Goal: Information Seeking & Learning: Check status

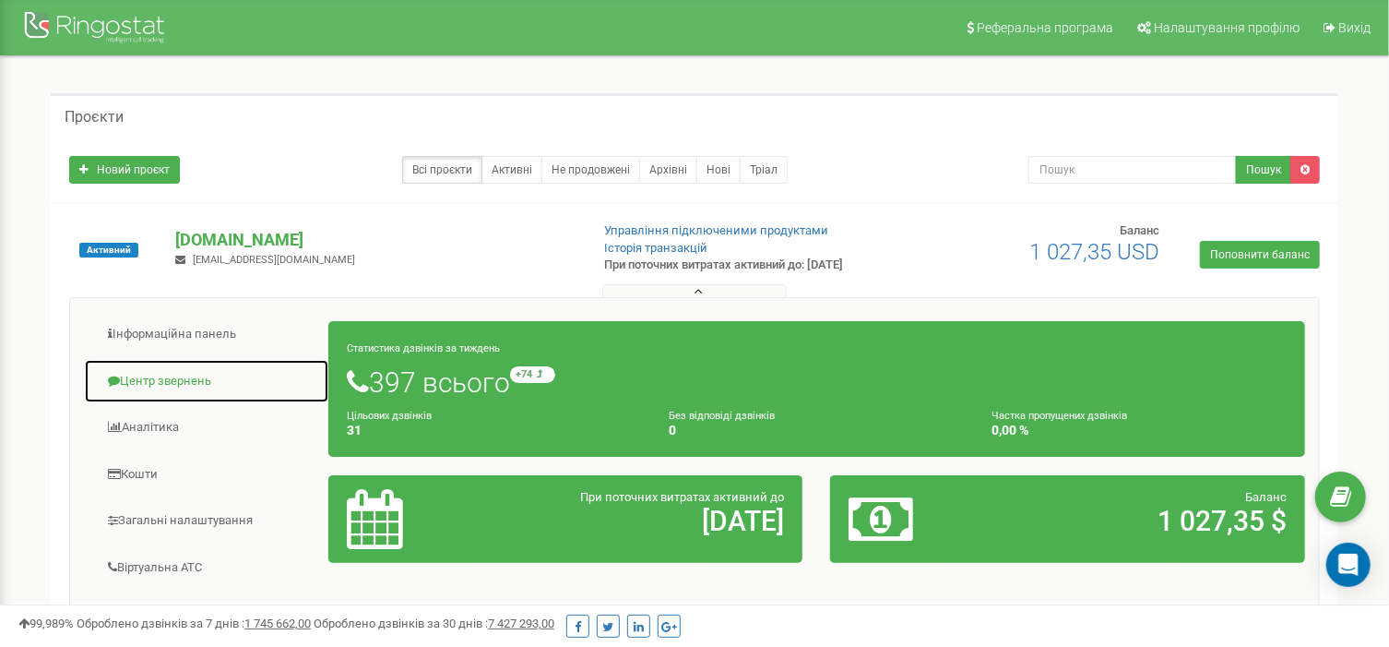
click at [176, 380] on link "Центр звернень" at bounding box center [206, 381] width 245 height 45
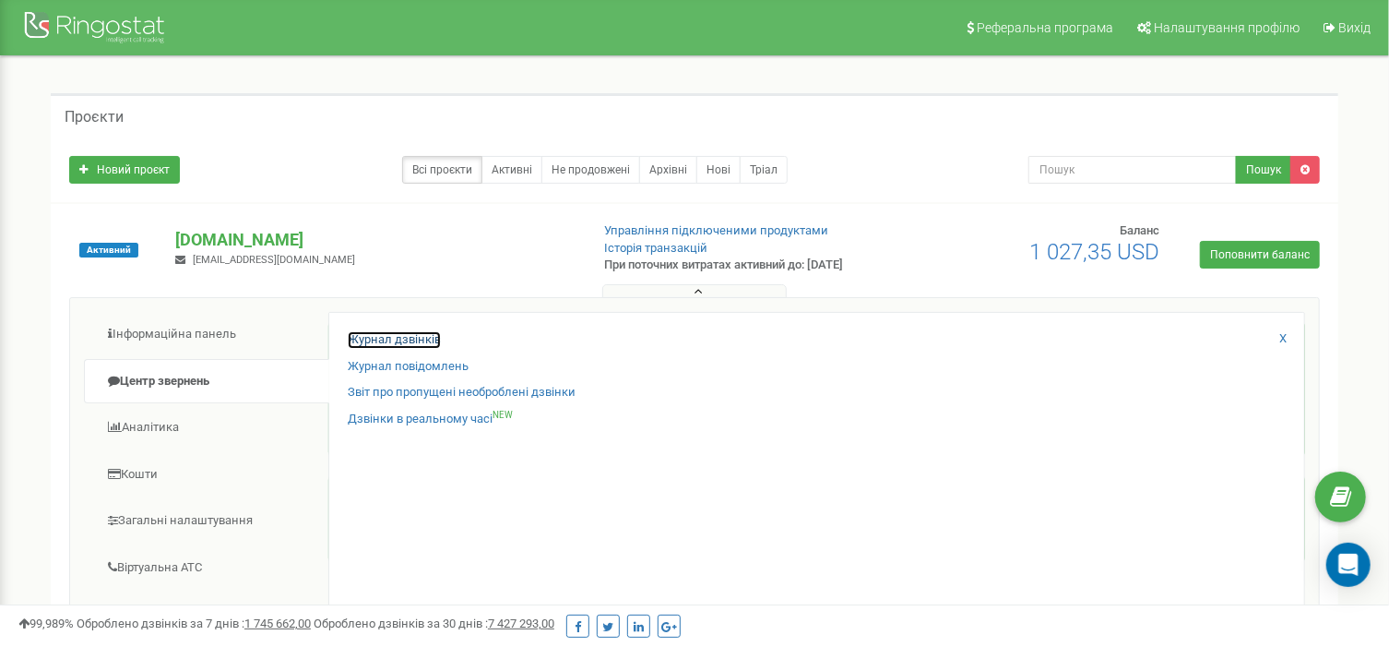
click at [394, 331] on link "Журнал дзвінків" at bounding box center [394, 340] width 93 height 18
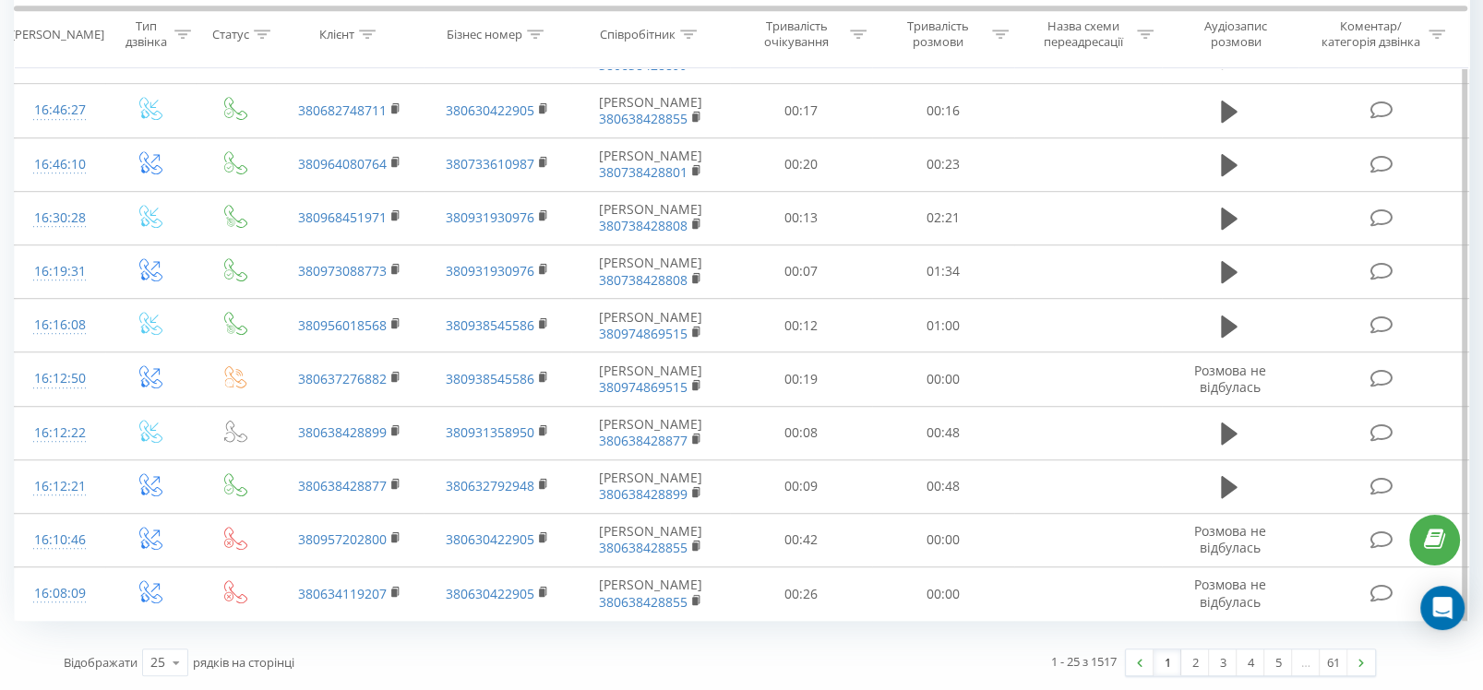
scroll to position [1230, 0]
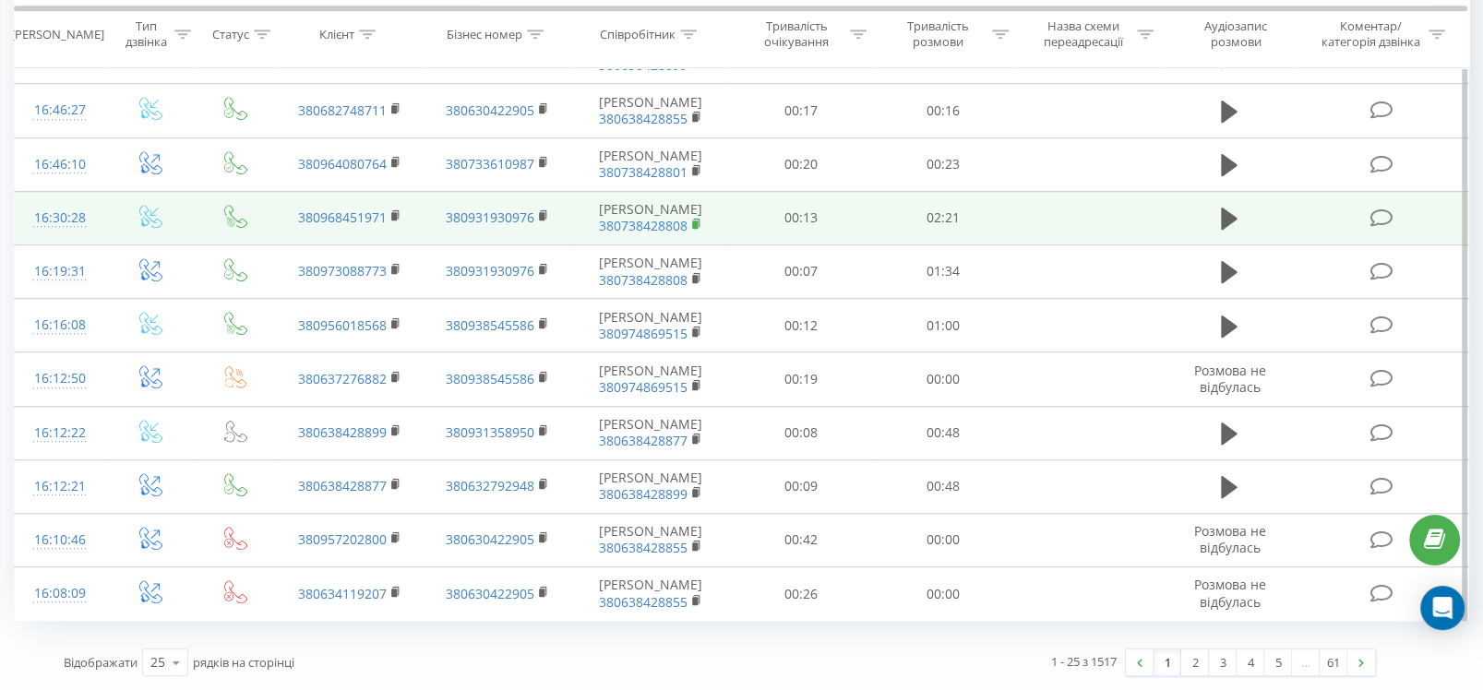
click at [695, 229] on rect at bounding box center [695, 225] width 6 height 8
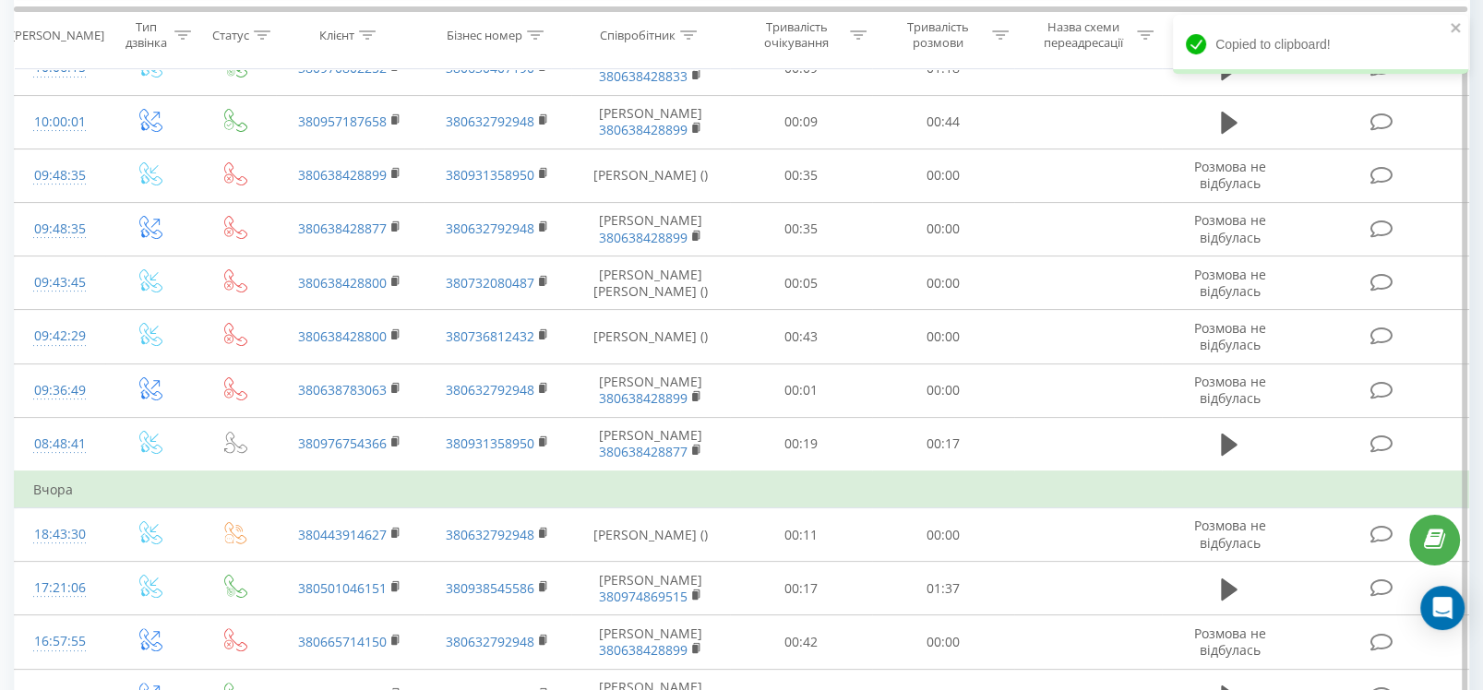
scroll to position [0, 0]
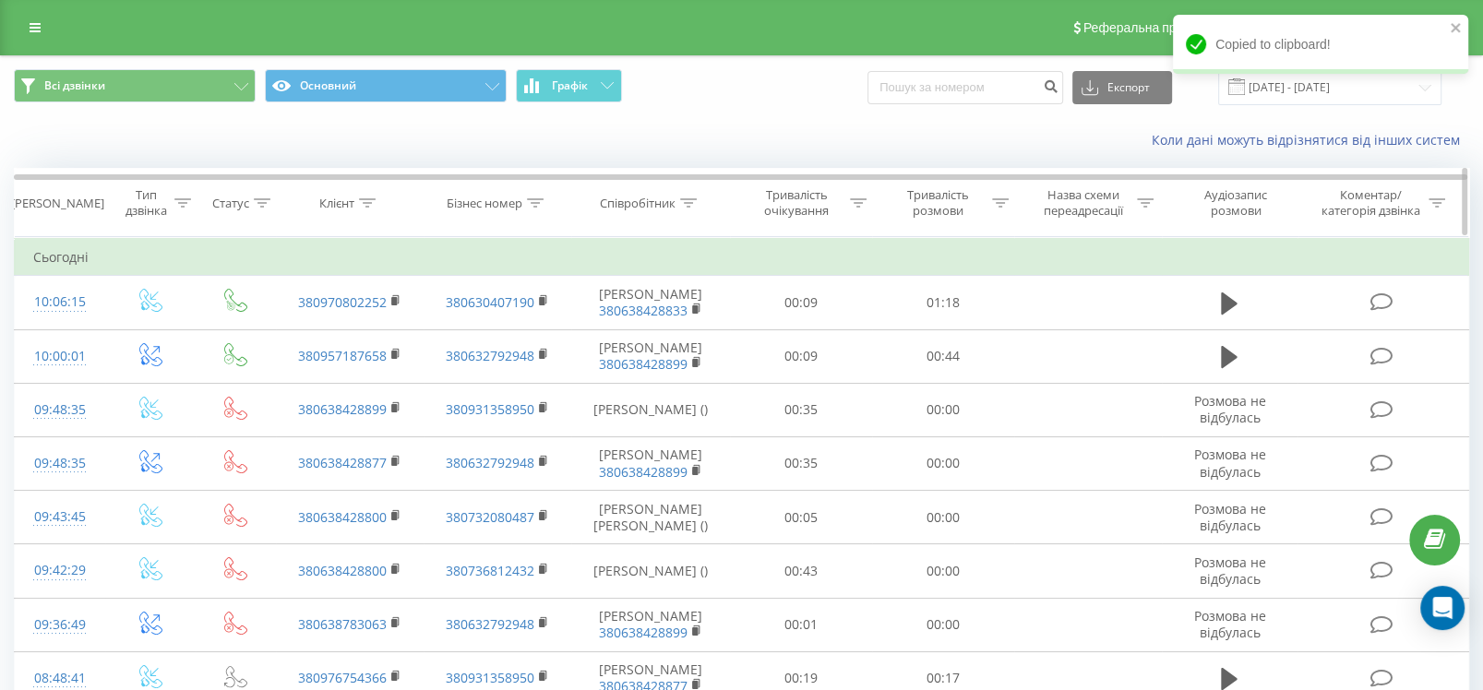
click at [685, 204] on icon at bounding box center [688, 202] width 17 height 9
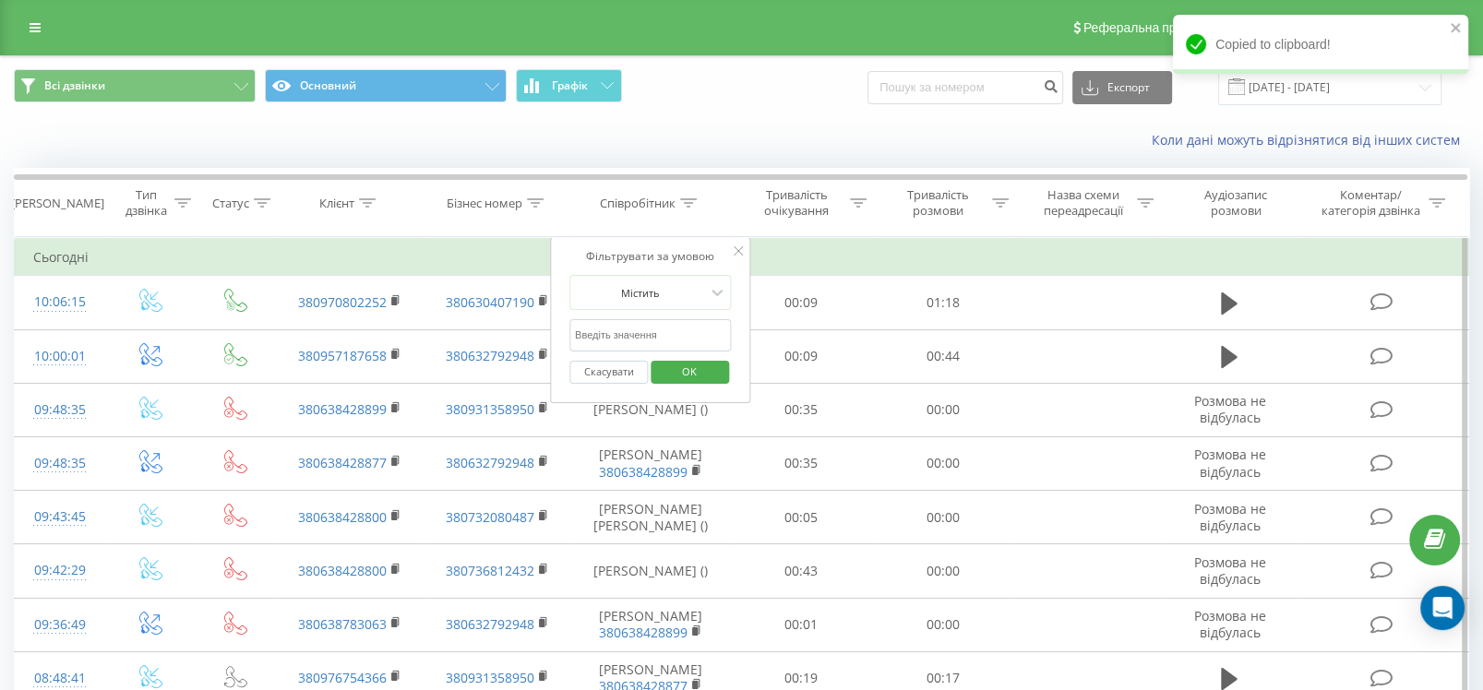
click at [653, 330] on input "text" at bounding box center [650, 335] width 162 height 32
paste input "380738428808"
type input "380738428808"
click at [697, 375] on span "OK" at bounding box center [689, 371] width 52 height 29
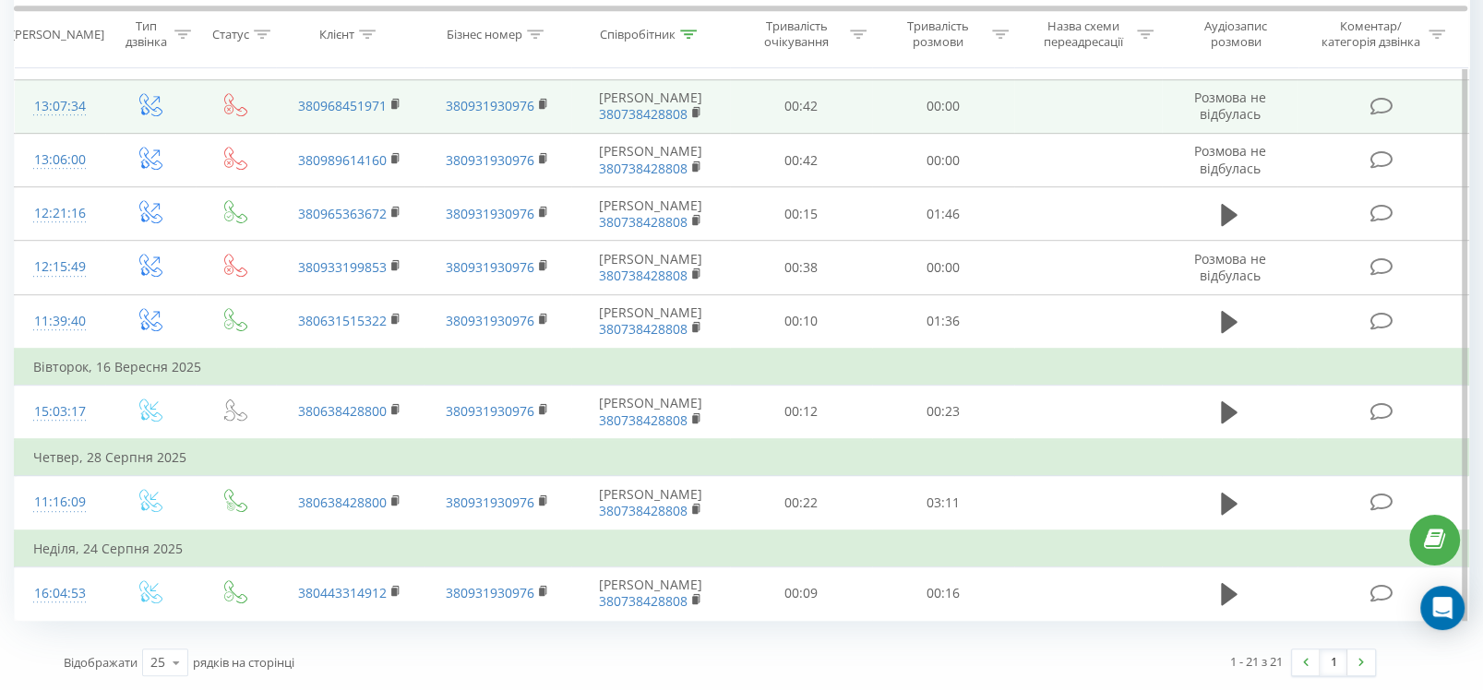
scroll to position [940, 0]
